Goal: Task Accomplishment & Management: Manage account settings

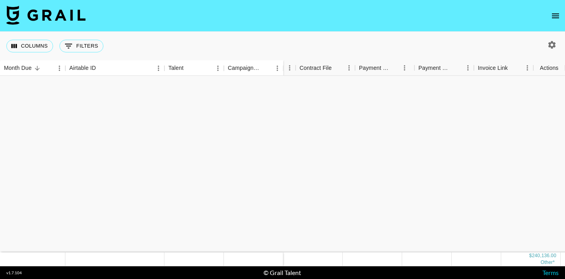
scroll to position [941, 622]
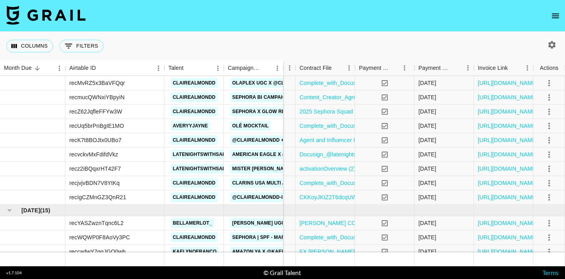
click at [555, 23] on button "open drawer" at bounding box center [556, 16] width 16 height 16
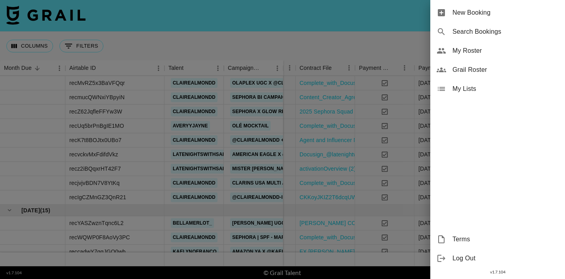
click at [474, 55] on span "My Roster" at bounding box center [505, 51] width 106 height 10
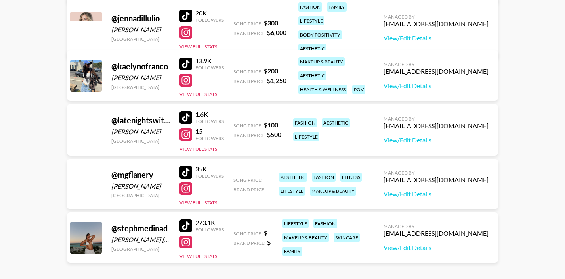
scroll to position [239, 0]
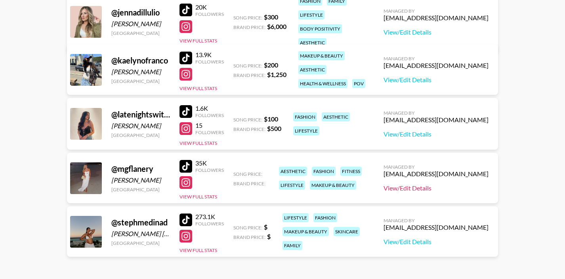
click at [435, 189] on link "View/Edit Details" at bounding box center [436, 188] width 105 height 8
click at [187, 182] on div at bounding box center [185, 182] width 13 height 13
click at [181, 164] on div at bounding box center [185, 166] width 13 height 13
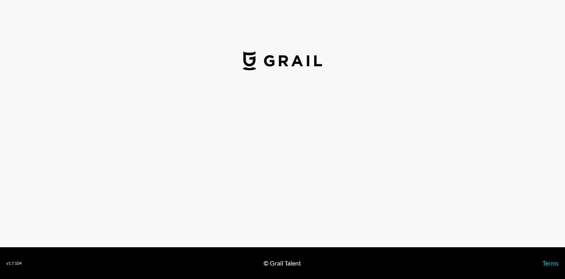
select select "USD"
